Goal: Information Seeking & Learning: Find specific page/section

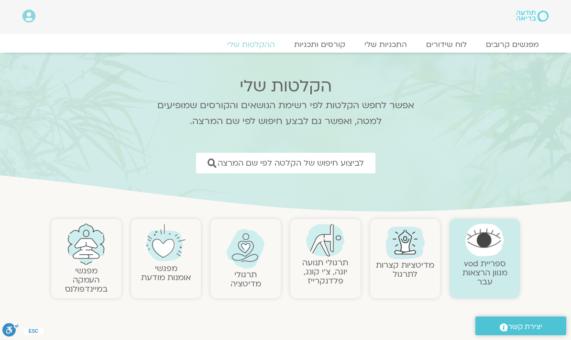
click at [325, 163] on span "לביצוע חיפוש של הקלטה לפי שם המרצה" at bounding box center [291, 162] width 146 height 9
click at [344, 160] on span "לביצוע חיפוש של הקלטה לפי שם המרצה" at bounding box center [291, 162] width 146 height 9
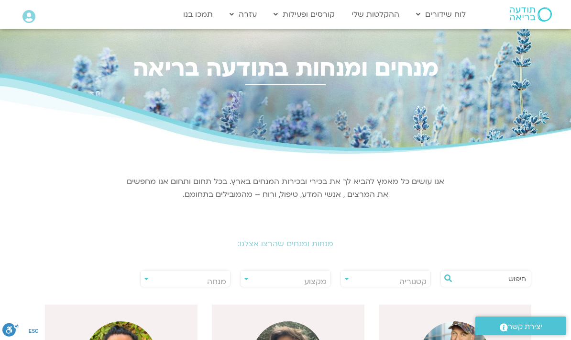
click at [488, 268] on div at bounding box center [486, 278] width 100 height 22
click at [500, 278] on input "text" at bounding box center [491, 278] width 71 height 16
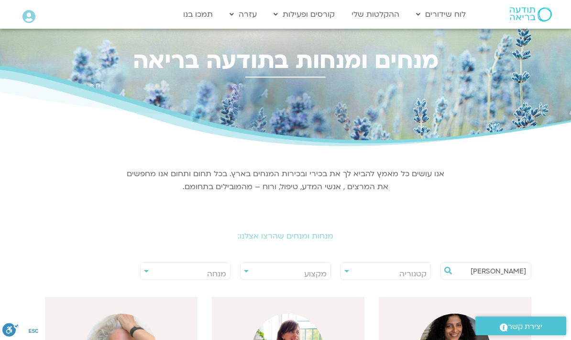
scroll to position [1, 0]
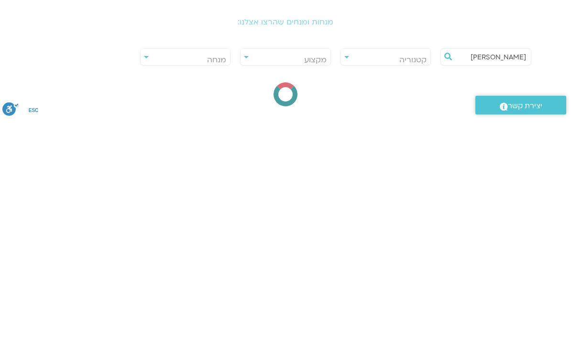
type input "עינת"
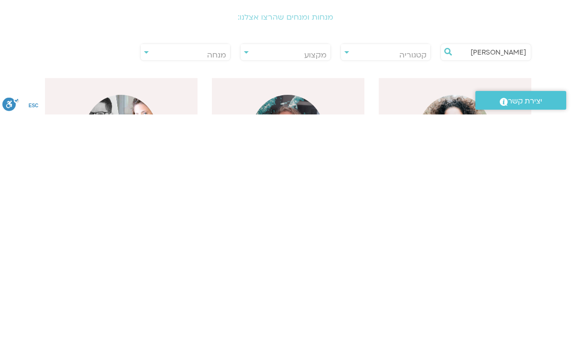
scroll to position [14, 0]
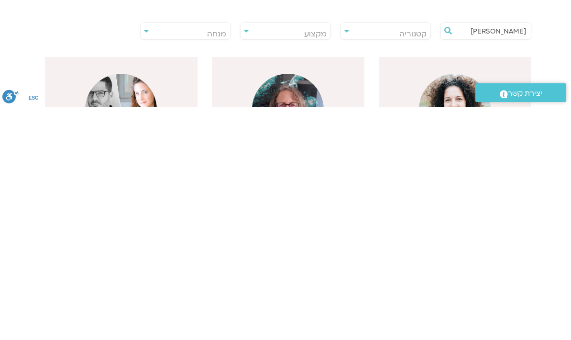
click at [480, 307] on img at bounding box center [455, 343] width 72 height 72
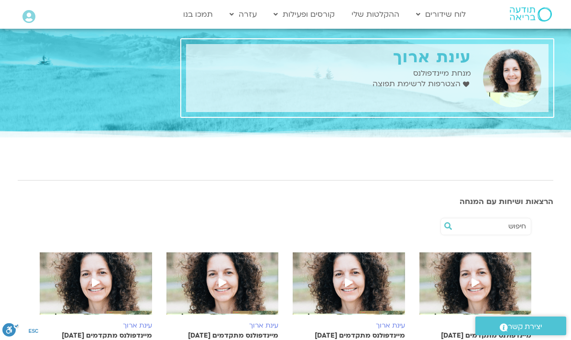
click at [486, 221] on input "text" at bounding box center [491, 226] width 71 height 16
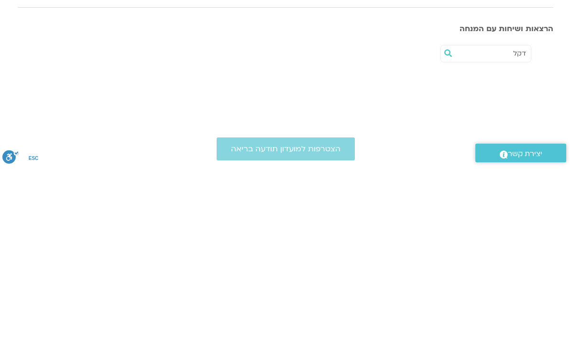
type input "דקל"
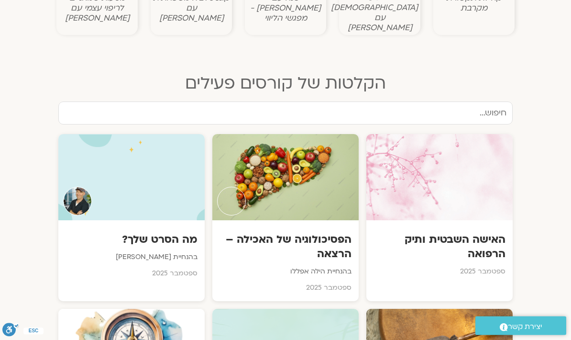
scroll to position [436, 0]
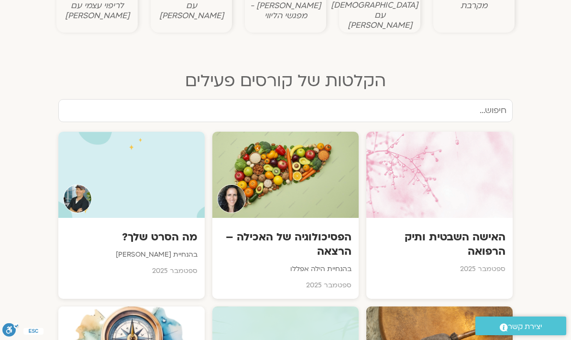
click at [463, 99] on input "text" at bounding box center [285, 110] width 455 height 23
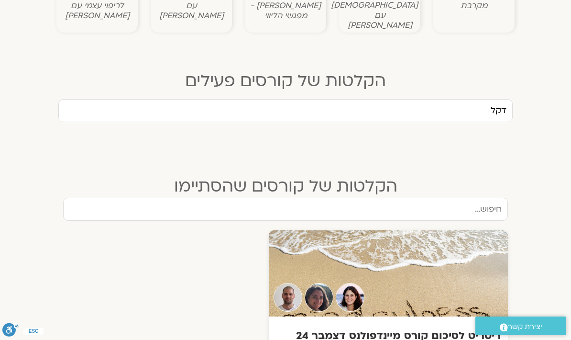
type input "דקל"
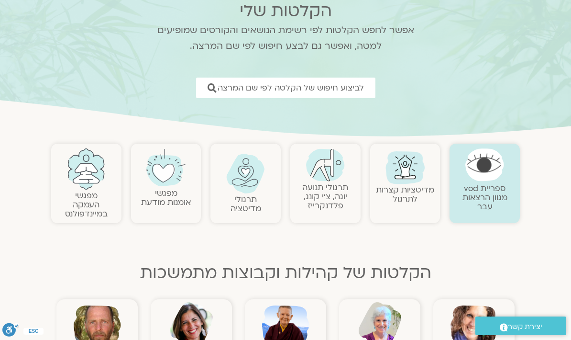
scroll to position [75, 0]
click at [335, 80] on link "לביצוע חיפוש של הקלטה לפי שם המרצה" at bounding box center [285, 88] width 179 height 21
click at [315, 88] on span "לביצוע חיפוש של הקלטה לפי שם המרצה" at bounding box center [291, 88] width 146 height 9
click at [308, 84] on span "לביצוע חיפוש של הקלטה לפי שם המרצה" at bounding box center [291, 88] width 146 height 9
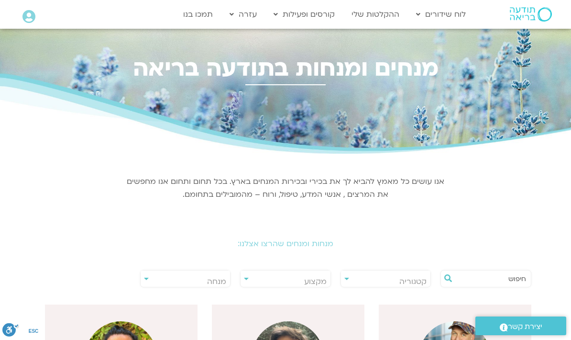
click at [503, 273] on input "text" at bounding box center [491, 278] width 71 height 16
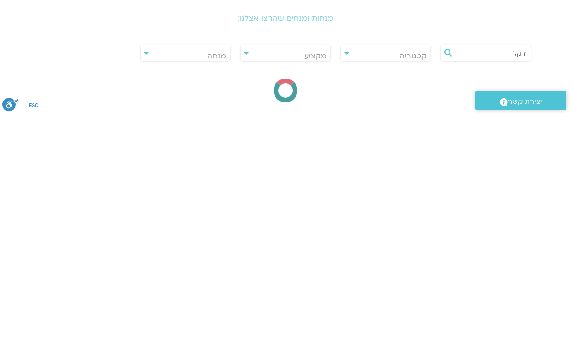
type input "דקל"
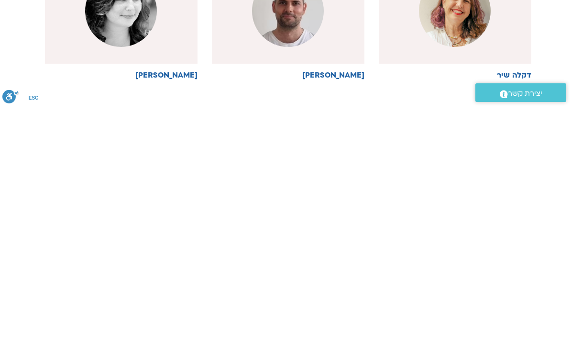
scroll to position [113, 0]
click at [319, 208] on img at bounding box center [288, 244] width 72 height 72
click at [317, 0] on html "דלג לתוכן Main Menu לוח שידורים לוח שידורים יומי תכניה שבועית ההקלטות שלי קורסי…" at bounding box center [285, 275] width 571 height 776
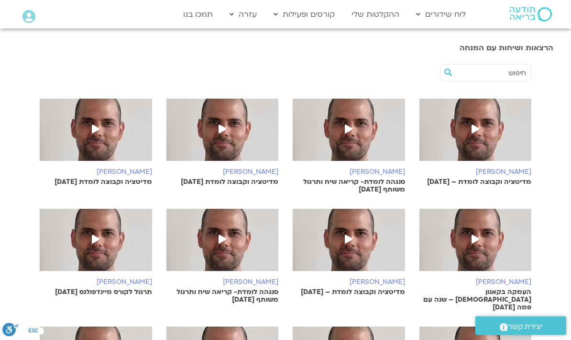
scroll to position [322, 0]
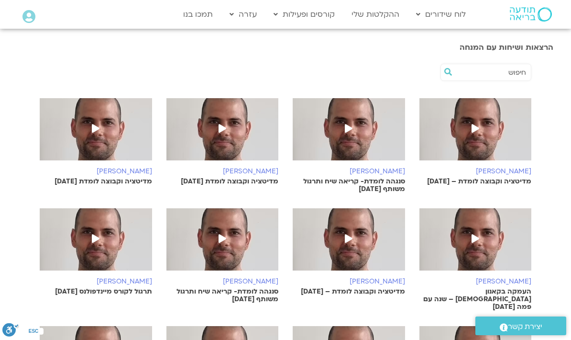
click at [483, 264] on img at bounding box center [476, 244] width 112 height 72
